Goal: Task Accomplishment & Management: Use online tool/utility

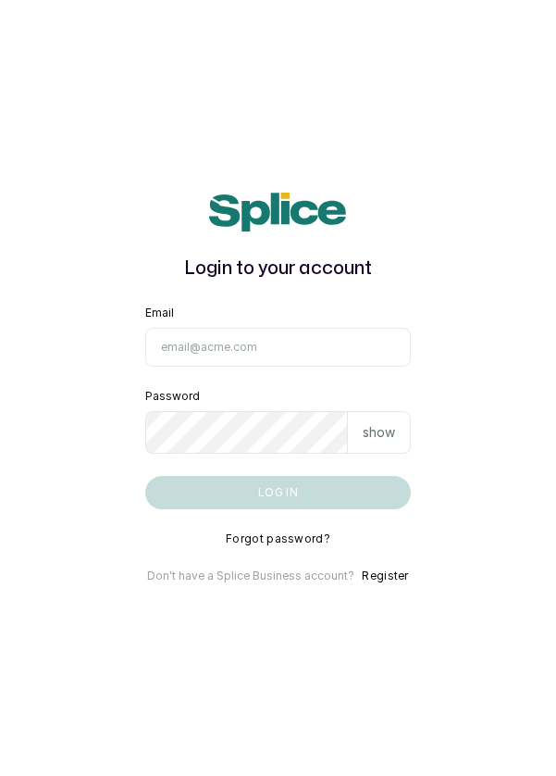
type input "[EMAIL_ADDRESS][DOMAIN_NAME]"
click at [145, 476] on button "Log in" at bounding box center [278, 492] width 267 height 33
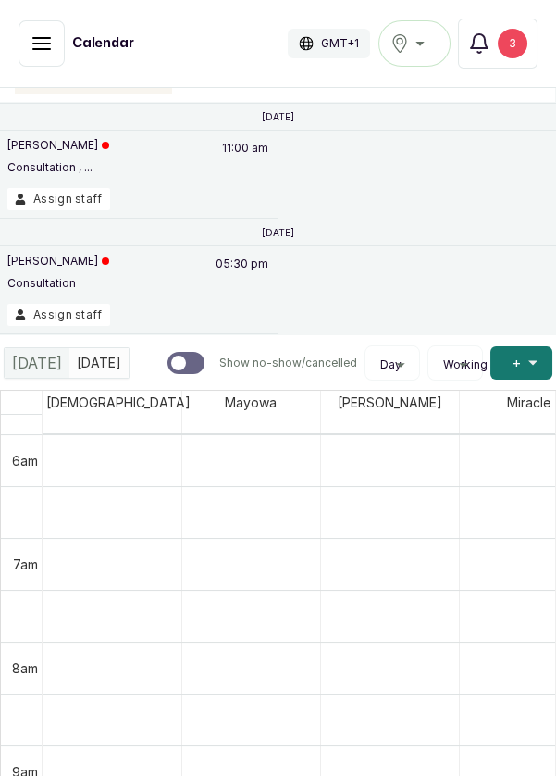
scroll to position [47, 0]
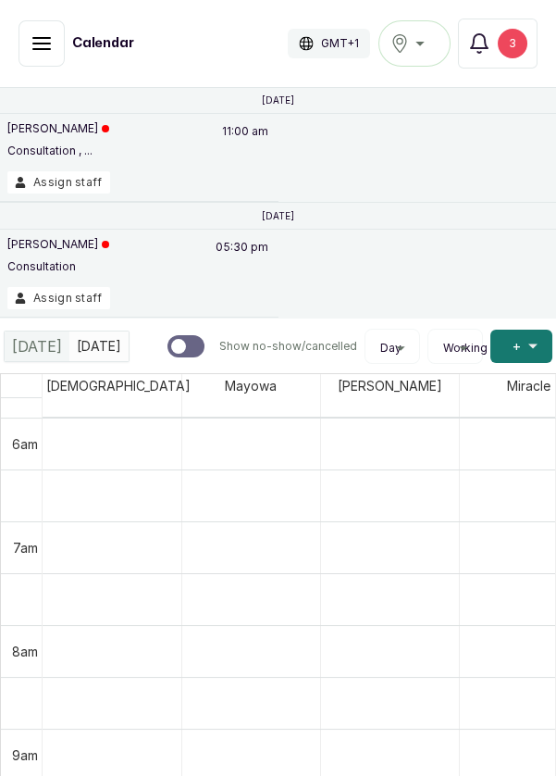
click at [43, 187] on button "Assign staff" at bounding box center [58, 182] width 103 height 22
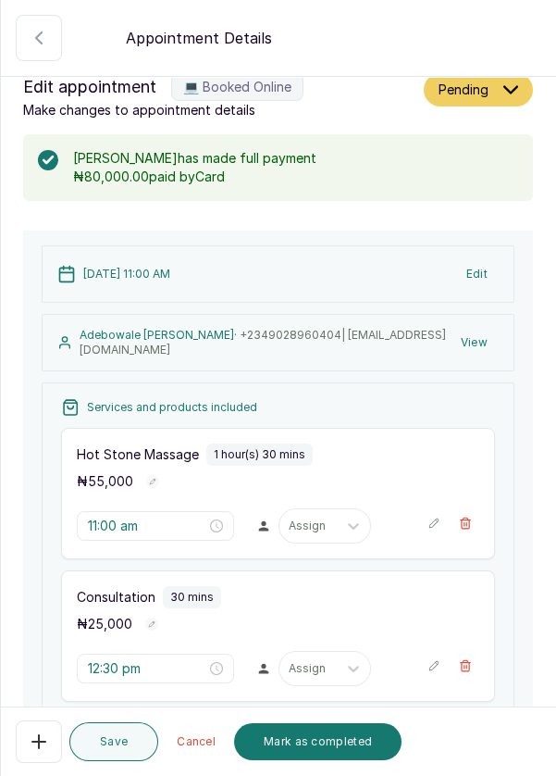
scroll to position [17, 0]
